Goal: Find specific page/section: Find specific page/section

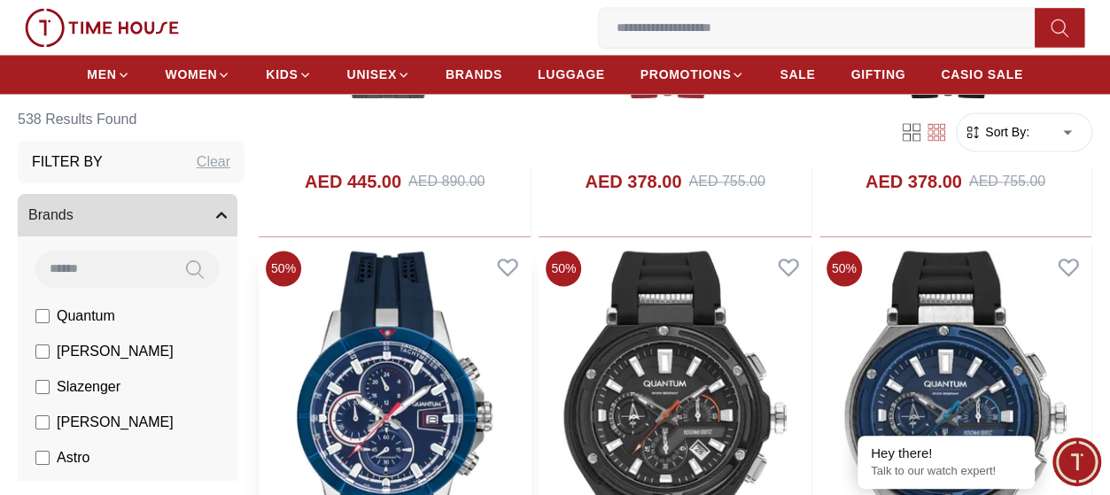
scroll to position [1506, 0]
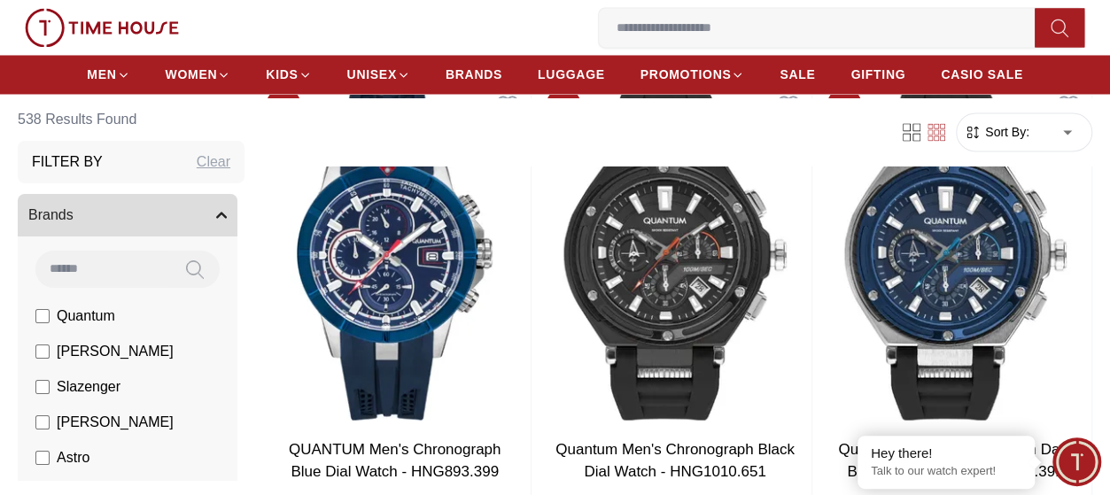
click at [122, 265] on input at bounding box center [102, 269] width 135 height 35
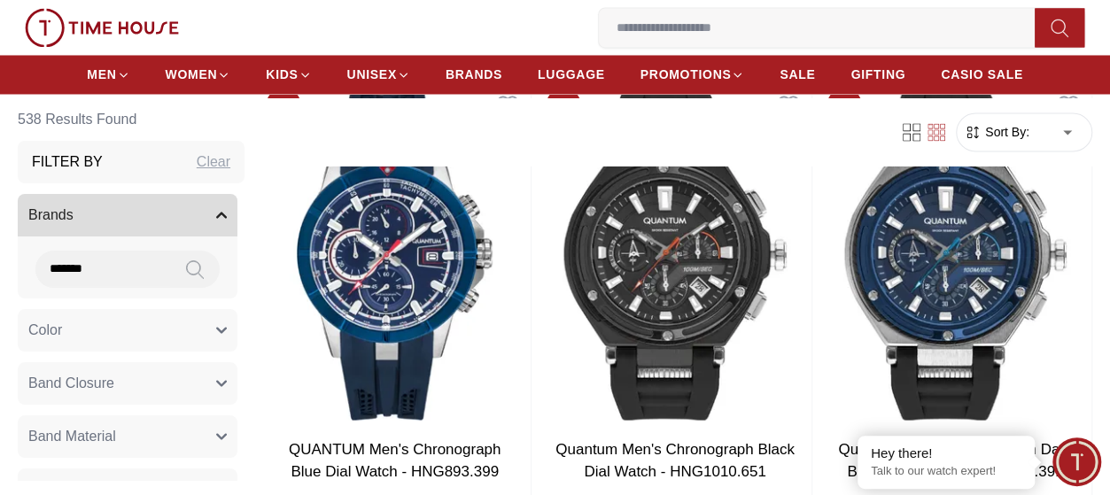
type input "*******"
click at [193, 274] on button at bounding box center [195, 270] width 50 height 37
click at [186, 268] on icon at bounding box center [195, 270] width 18 height 20
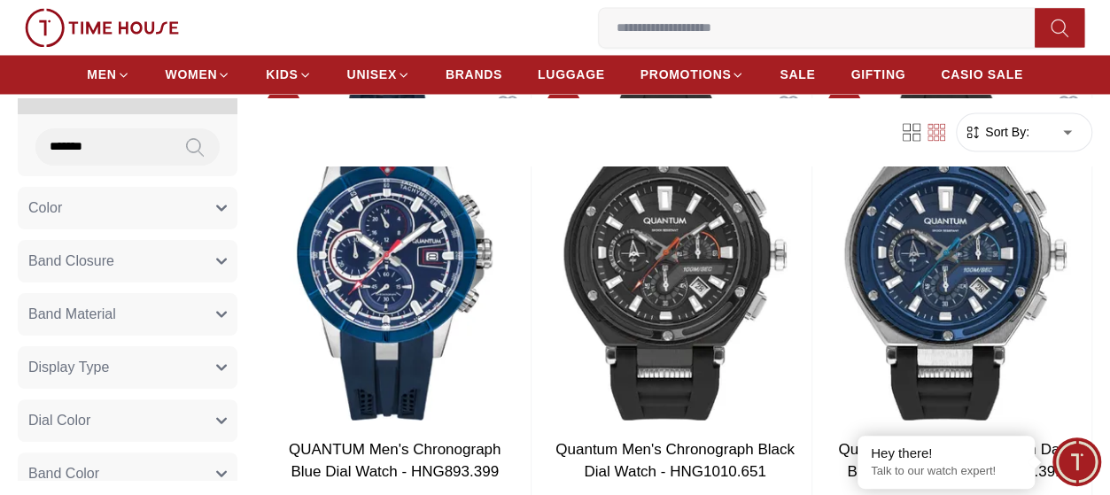
scroll to position [0, 0]
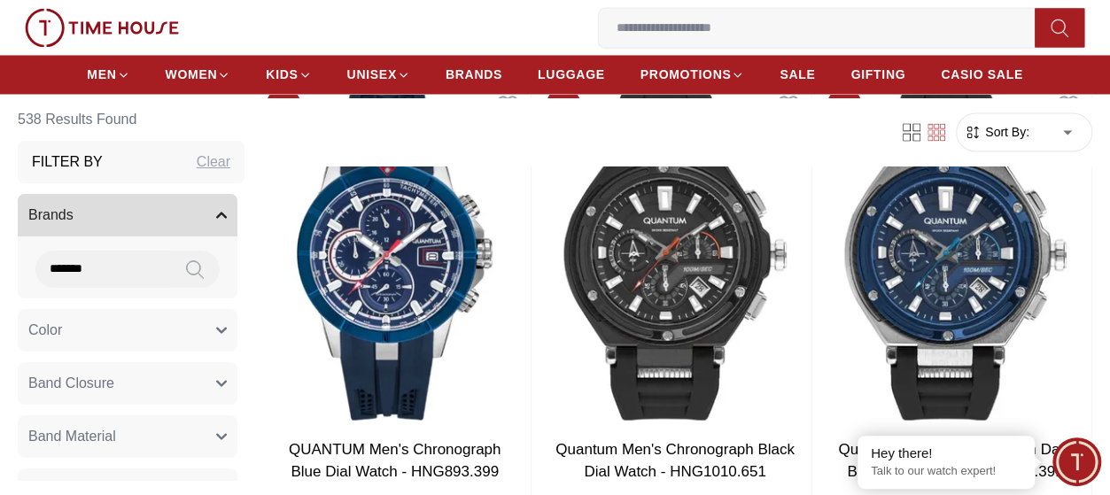
drag, startPoint x: 133, startPoint y: 208, endPoint x: 429, endPoint y: 6, distance: 358.3
click at [132, 208] on button "Brands" at bounding box center [128, 216] width 220 height 43
click at [217, 215] on icon "button" at bounding box center [221, 216] width 9 height 4
click at [74, 274] on input "*******" at bounding box center [102, 269] width 135 height 35
click at [43, 33] on img at bounding box center [102, 27] width 154 height 39
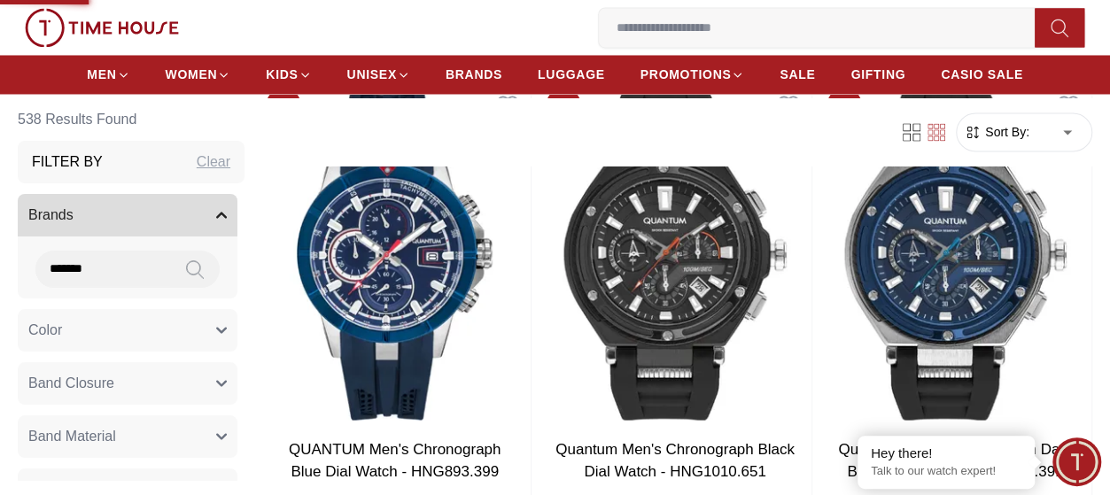
scroll to position [1949, 0]
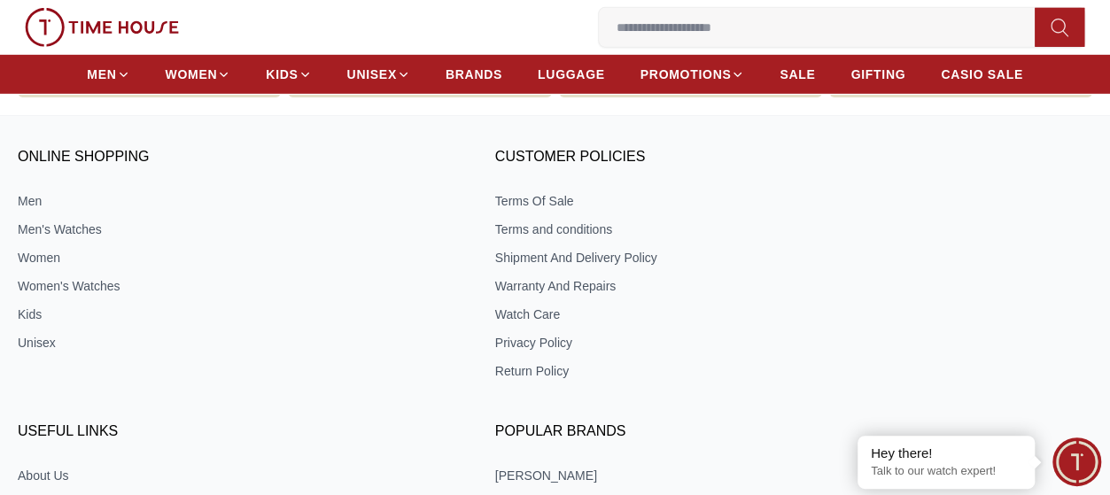
scroll to position [6378, 0]
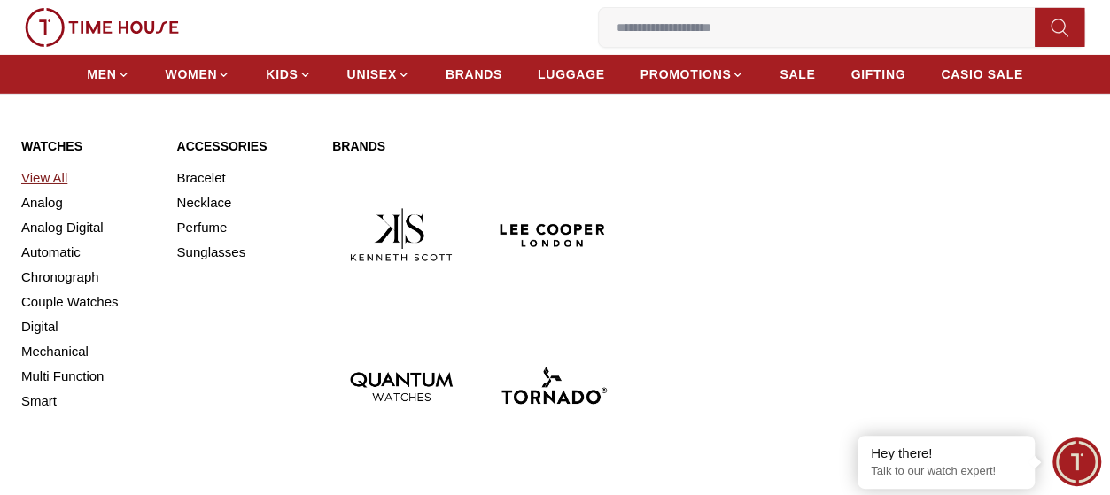
click at [46, 173] on link "View All" at bounding box center [88, 178] width 135 height 25
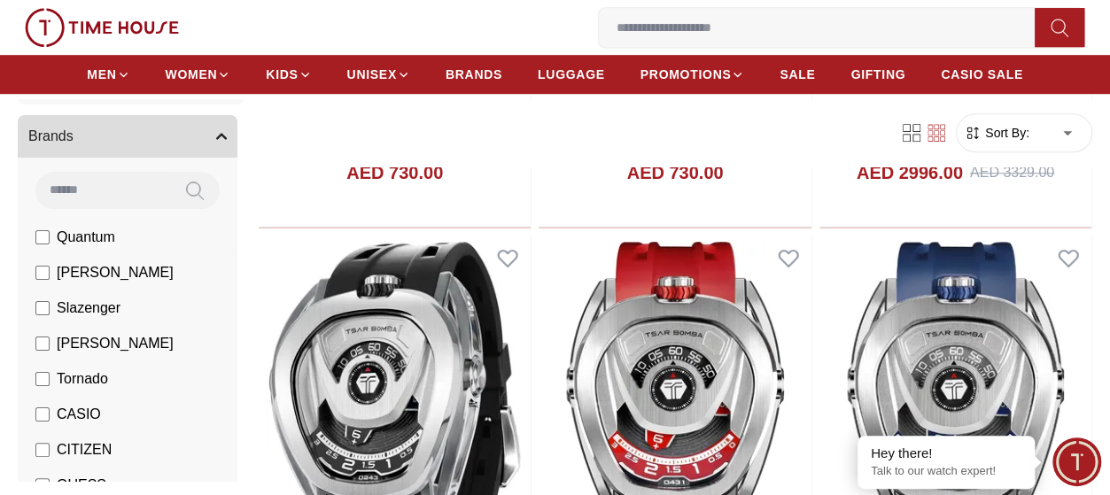
scroll to position [177, 0]
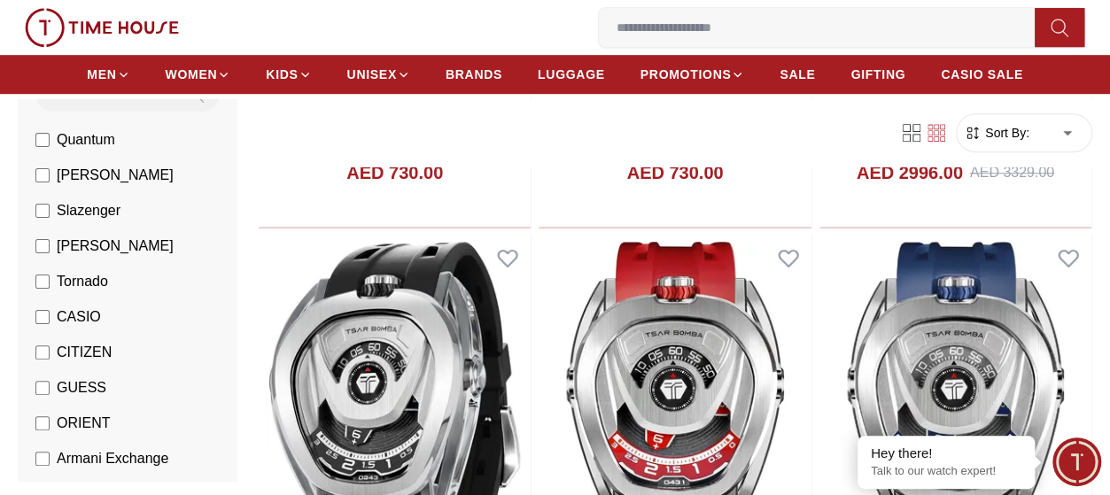
click at [63, 284] on span "Tornado" at bounding box center [82, 281] width 51 height 21
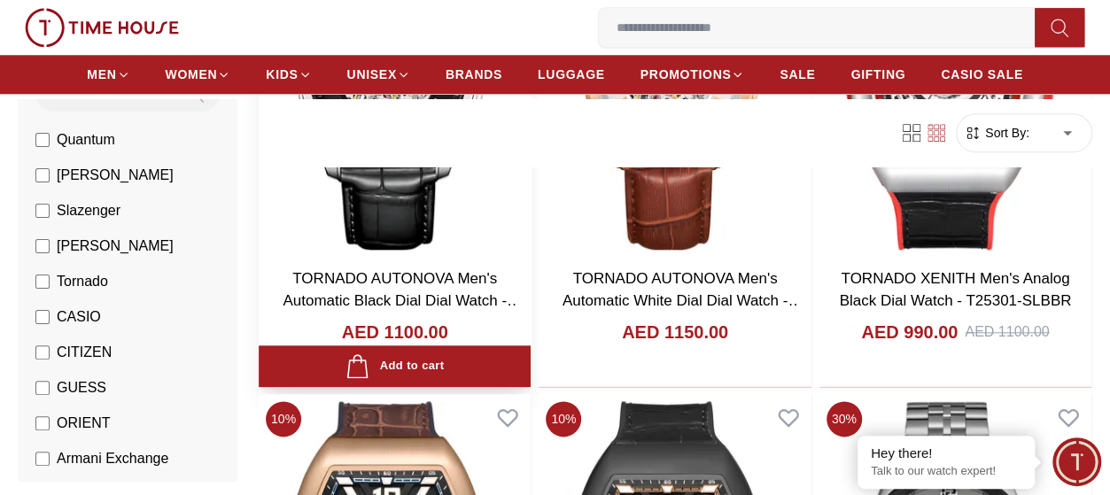
scroll to position [1152, 0]
